Goal: Task Accomplishment & Management: Manage account settings

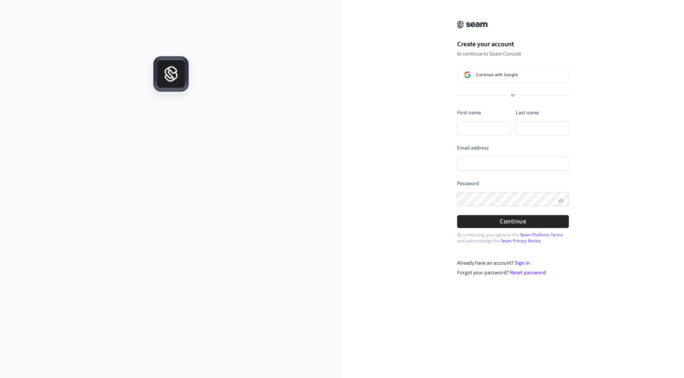
click at [176, 78] on icon at bounding box center [171, 76] width 12 height 9
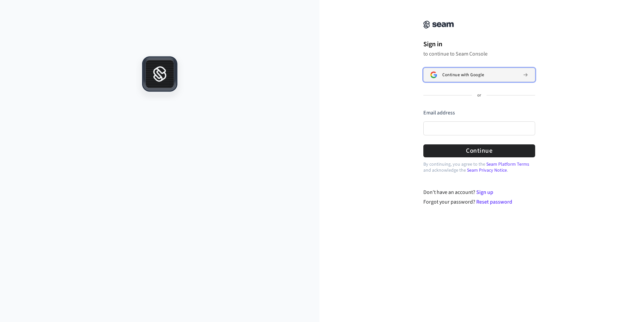
click at [480, 75] on span "Continue with Google" at bounding box center [463, 74] width 42 height 5
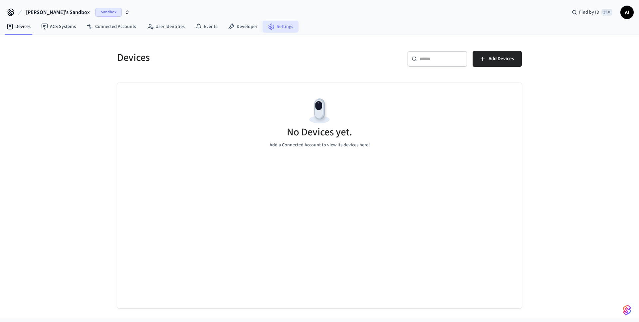
click at [272, 28] on link "Settings" at bounding box center [280, 27] width 36 height 12
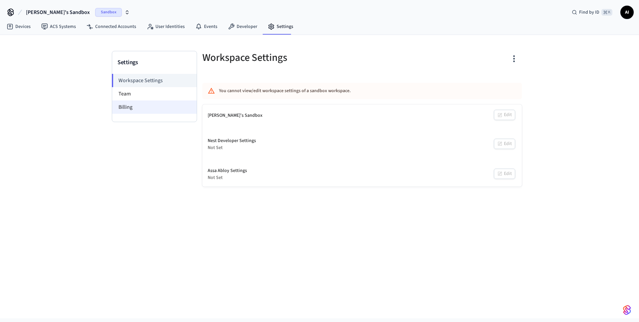
click at [135, 104] on li "Billing" at bounding box center [154, 106] width 84 height 13
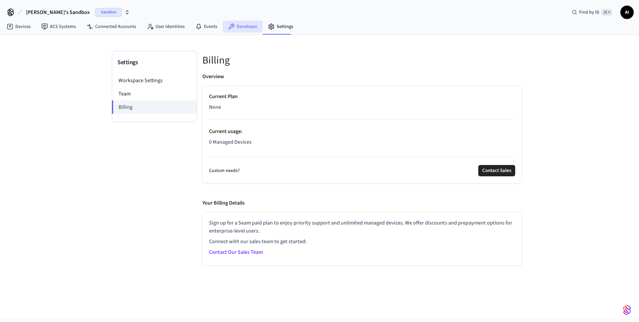
click at [244, 25] on link "Developer" at bounding box center [243, 27] width 40 height 12
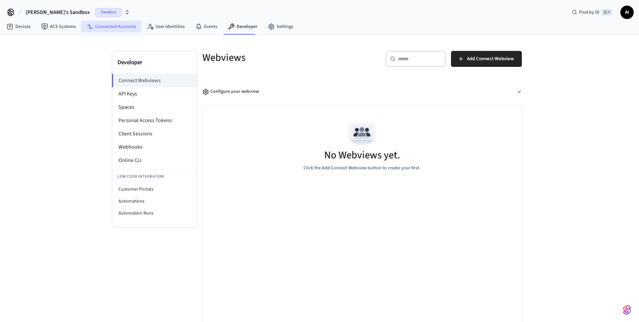
click at [120, 24] on link "Connected Accounts" at bounding box center [111, 27] width 60 height 12
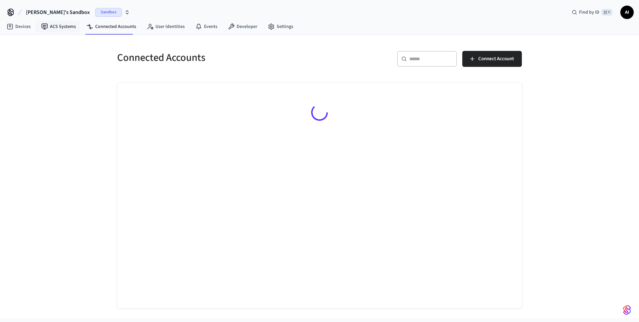
click at [54, 27] on link "ACS Systems" at bounding box center [58, 27] width 45 height 12
click at [22, 27] on link "Devices" at bounding box center [18, 27] width 35 height 12
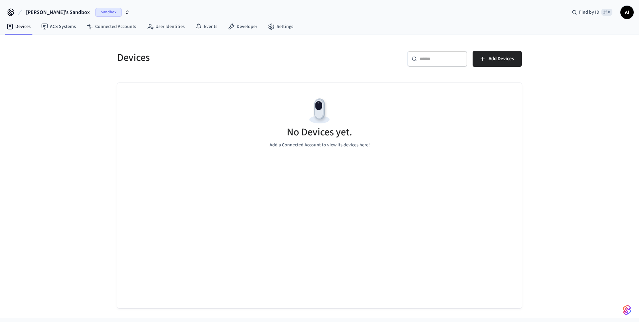
drag, startPoint x: 528, startPoint y: 58, endPoint x: 524, endPoint y: 58, distance: 4.0
click at [528, 58] on div "Devices ​ ​ Add Devices No Devices yet. Add a Connected Account to view its dev…" at bounding box center [319, 171] width 426 height 273
click at [510, 58] on span "Add Devices" at bounding box center [500, 59] width 25 height 9
click at [95, 11] on span "Sandbox" at bounding box center [108, 12] width 27 height 9
click at [636, 11] on div "[PERSON_NAME]'s Sandbox Sandbox Find by ID ⌘ K AI" at bounding box center [319, 9] width 639 height 19
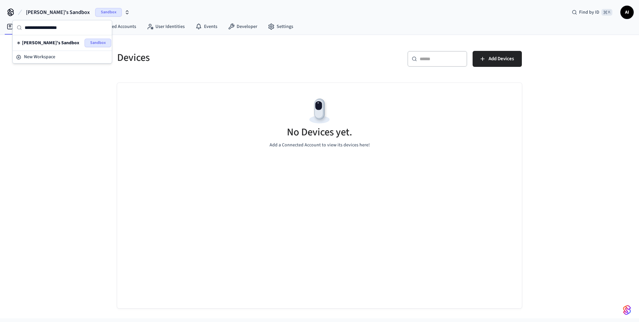
click at [629, 12] on span "AI" at bounding box center [627, 12] width 12 height 12
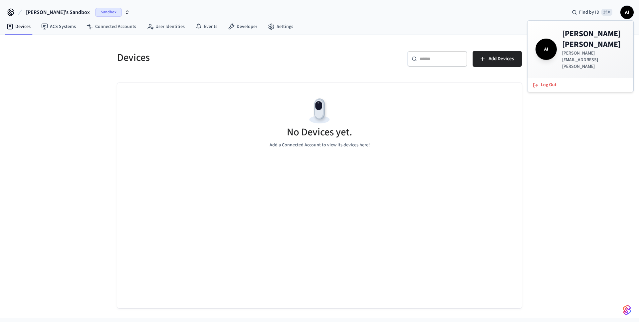
click at [294, 100] on div "No Devices yet. Add a Connected Account to view its devices here!" at bounding box center [319, 122] width 404 height 79
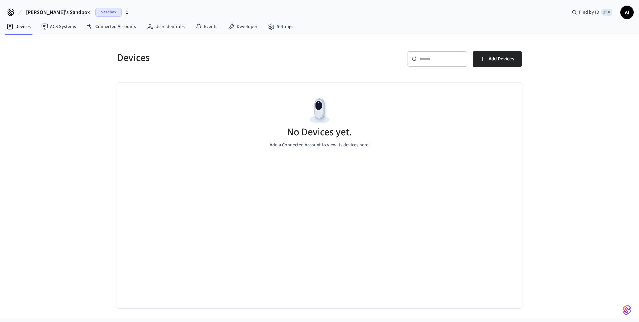
click at [622, 300] on div "Devices ​ ​ Add Devices No Devices yet. Add a Connected Account to view its dev…" at bounding box center [319, 176] width 639 height 283
click at [626, 309] on img "button" at bounding box center [627, 310] width 8 height 11
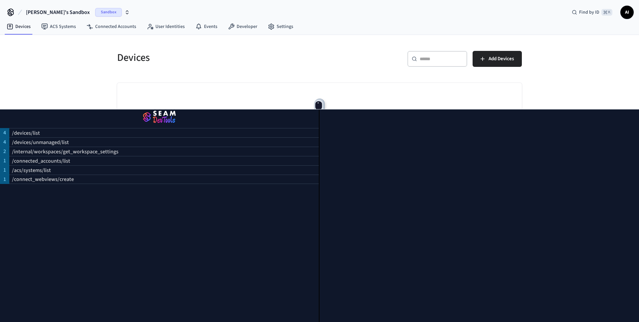
click at [526, 108] on div "Devices ​ ​ Add Devices No Devices yet. Add a Connected Account to view its dev…" at bounding box center [319, 175] width 415 height 265
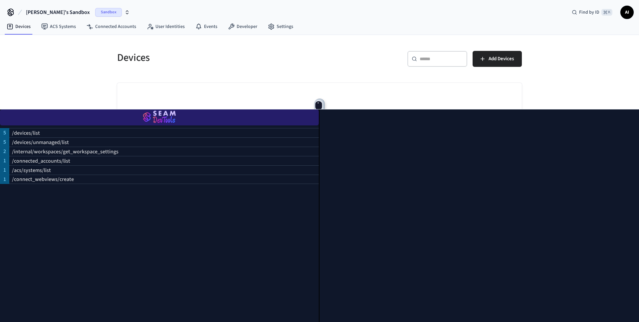
click at [129, 110] on img "button" at bounding box center [159, 117] width 303 height 19
